Goal: Check status: Check status

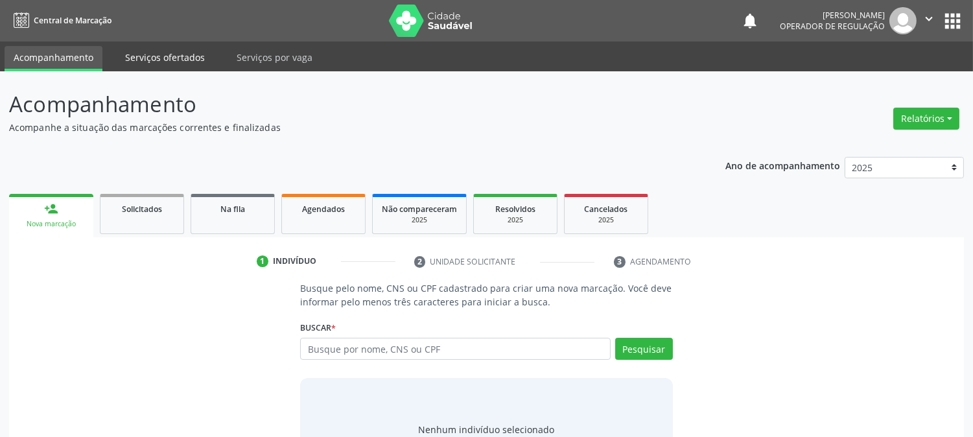
click at [167, 61] on link "Serviços ofertados" at bounding box center [165, 57] width 98 height 23
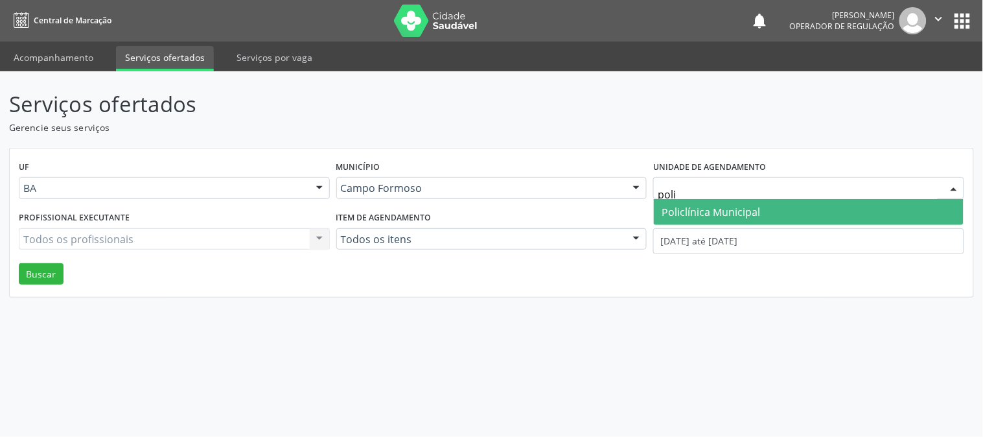
type input "polic"
click at [709, 223] on span "Policlínica Municipal" at bounding box center [809, 212] width 310 height 26
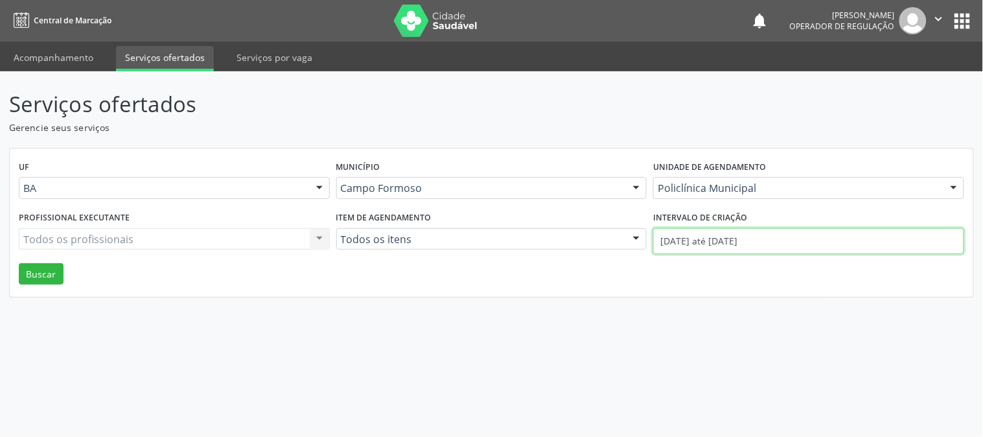
click at [722, 244] on input "[DATE] até [DATE]" at bounding box center [808, 241] width 311 height 26
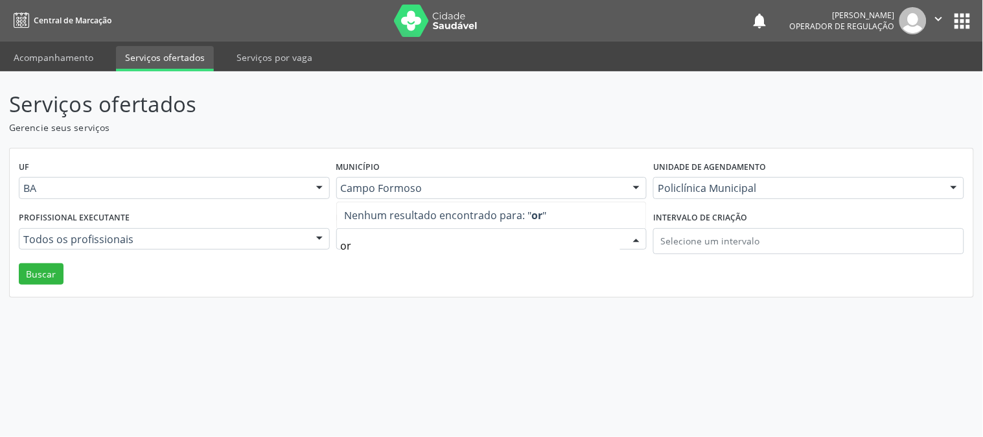
type input "o"
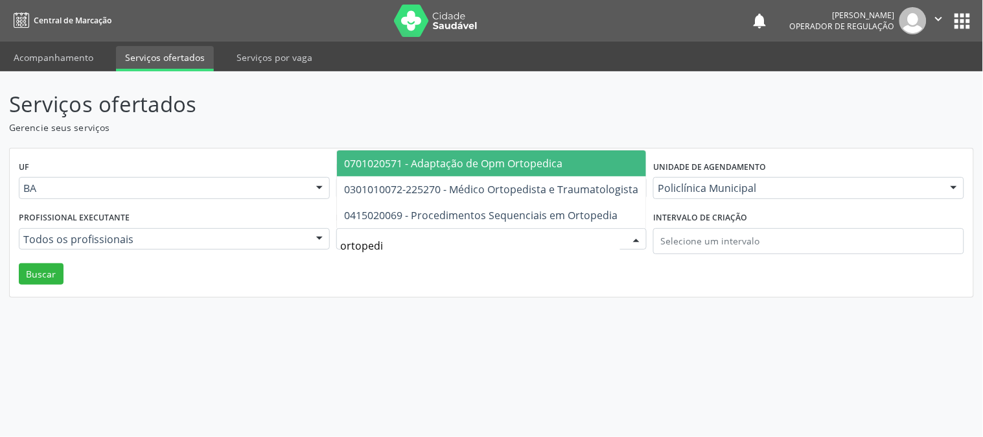
type input "ortopedis"
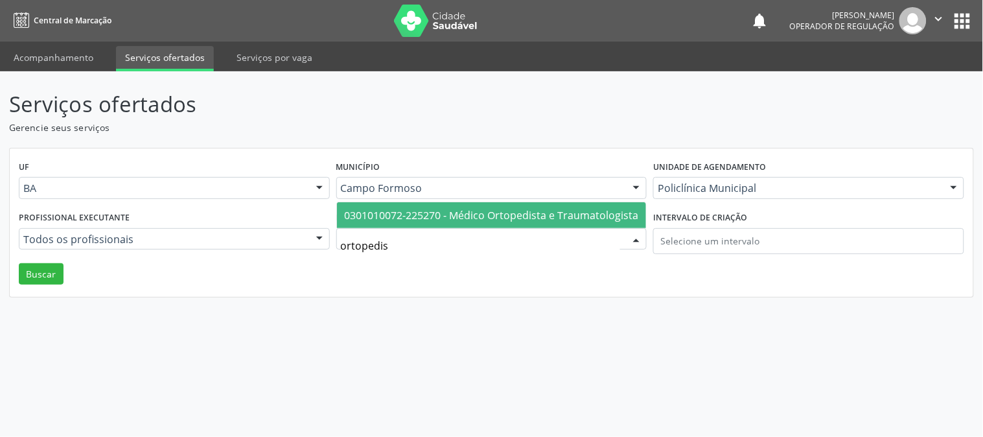
click at [434, 213] on span "0301010072-225270 - Médico Ortopedista e Traumatologista" at bounding box center [492, 215] width 294 height 14
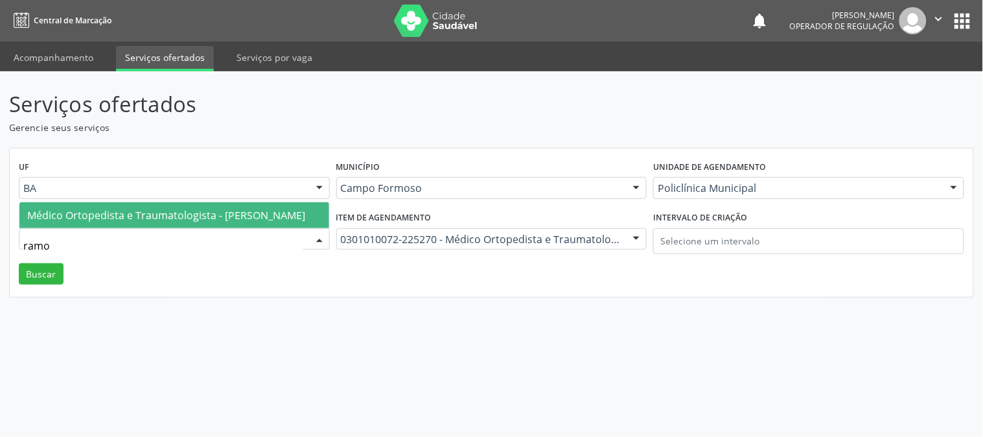
type input "[PERSON_NAME]"
click at [139, 208] on span "Médico Ortopedista e Traumatologista - [PERSON_NAME]" at bounding box center [166, 215] width 278 height 14
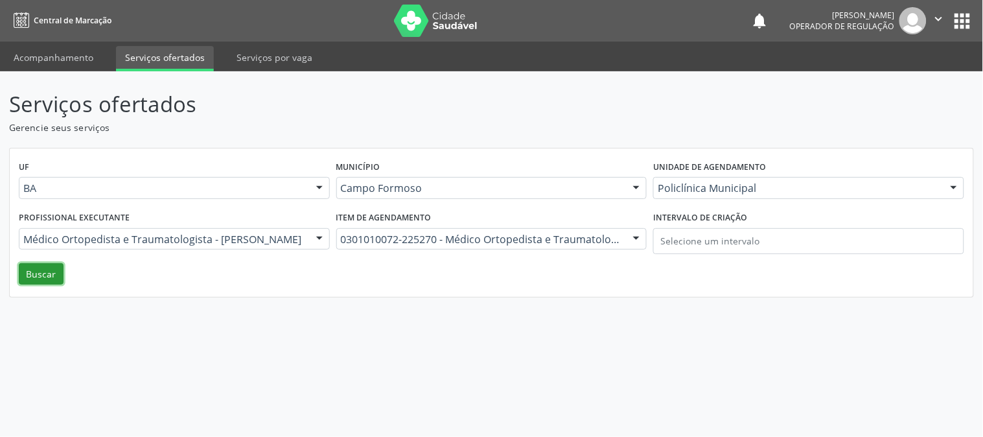
click at [34, 270] on button "Buscar" at bounding box center [41, 274] width 45 height 22
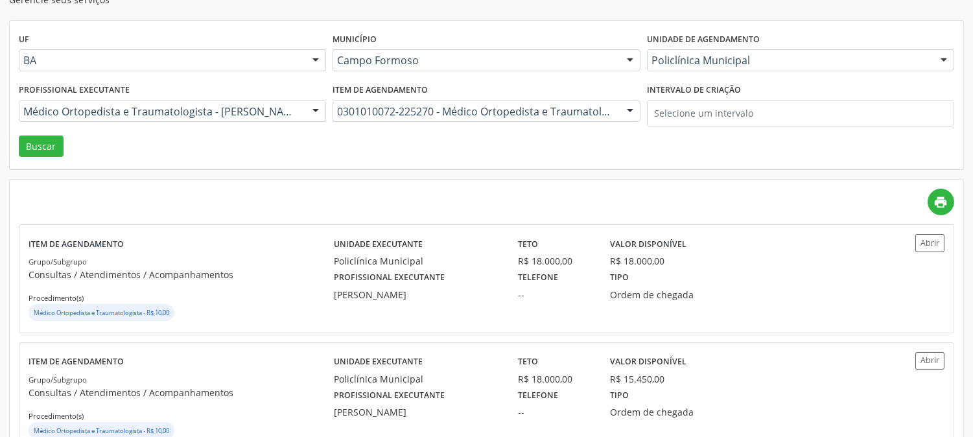
scroll to position [144, 0]
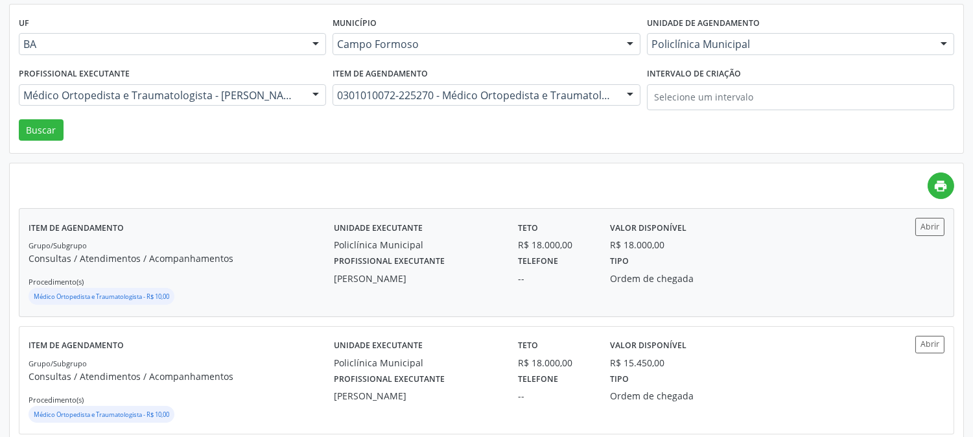
click at [537, 286] on div "Unidade executante Policlínica Municipal Teto R$ 18.000,00 Valor disponível R$ …" at bounding box center [601, 262] width 534 height 89
click at [264, 373] on p "Consultas / Atendimentos / Acompanhamentos" at bounding box center [181, 377] width 305 height 14
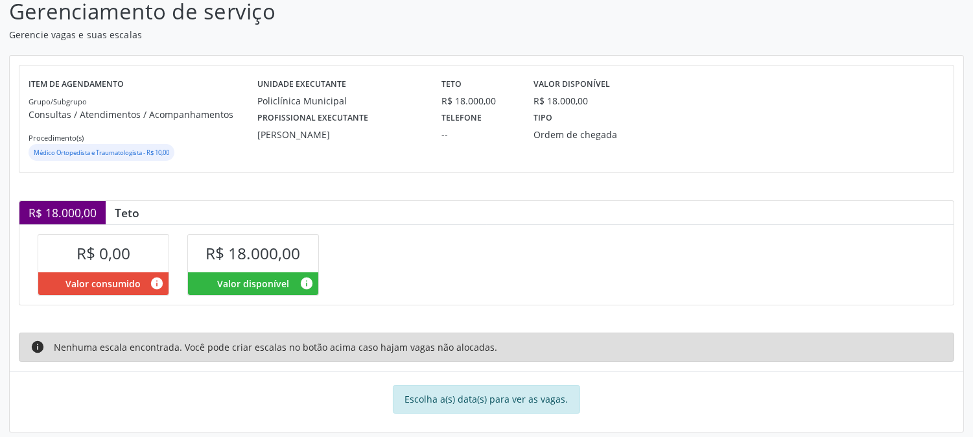
scroll to position [107, 0]
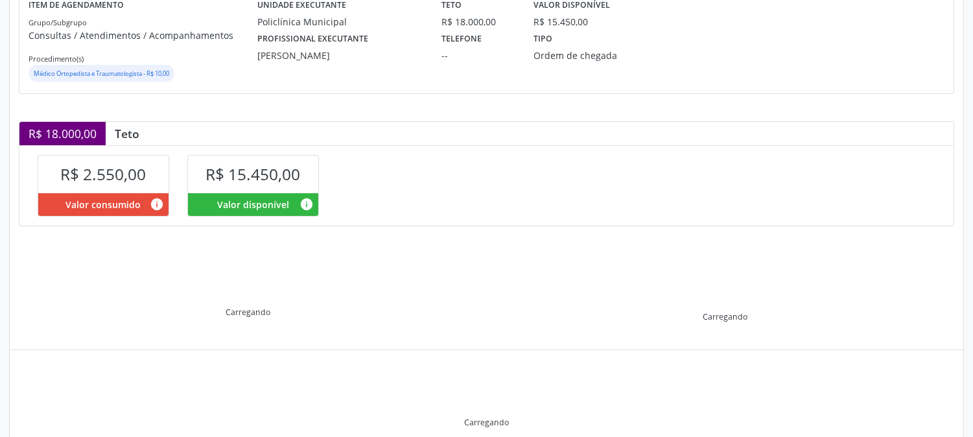
scroll to position [228, 0]
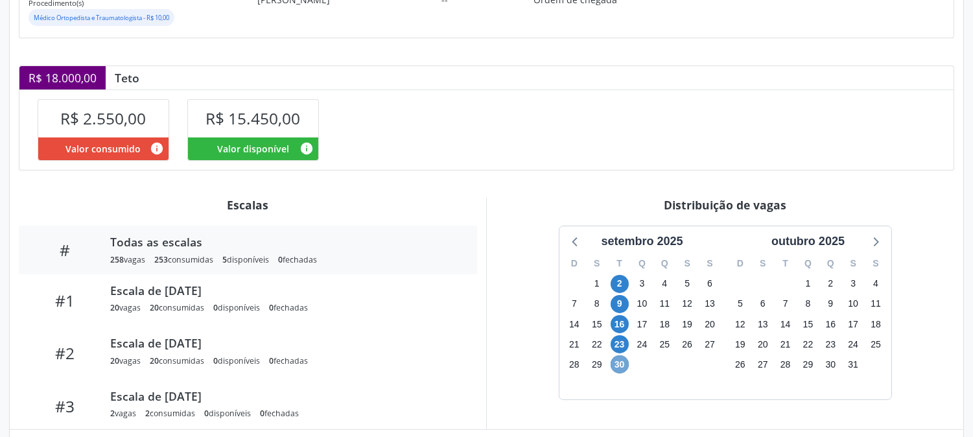
click at [615, 360] on span "30" at bounding box center [620, 364] width 18 height 18
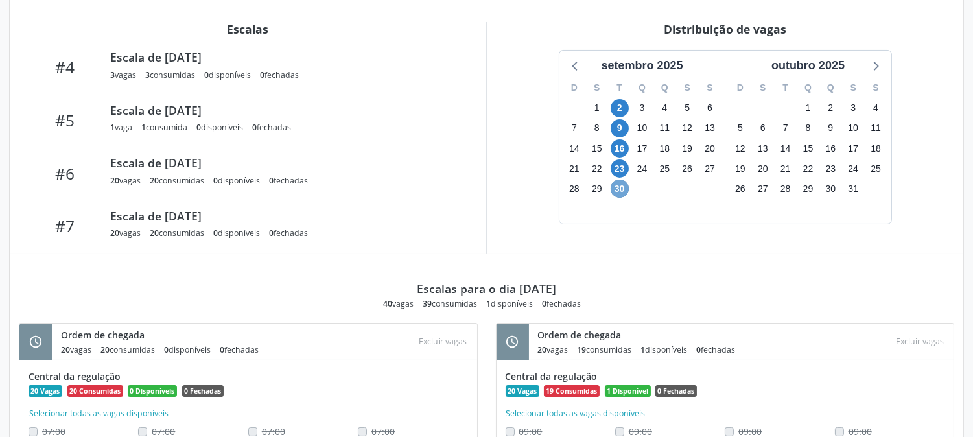
scroll to position [510, 0]
